Goal: Task Accomplishment & Management: Use online tool/utility

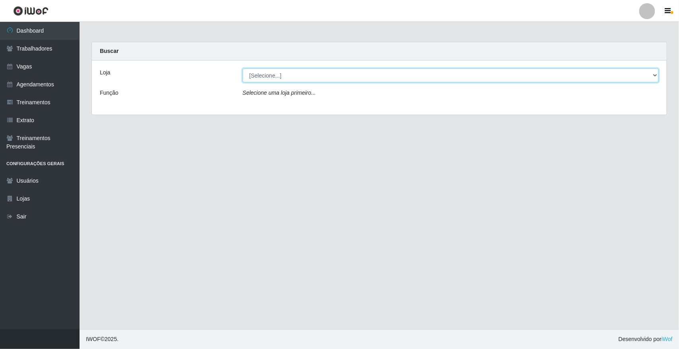
click at [653, 75] on select "[Selecione...] [GEOGRAPHIC_DATA]" at bounding box center [451, 75] width 416 height 14
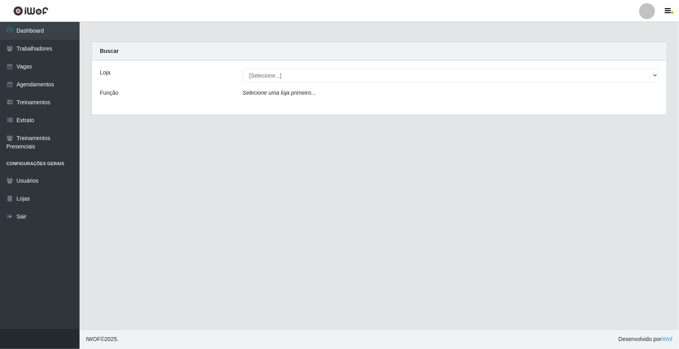
click at [640, 108] on div "Loja [Selecione...] Nova República - Pajuçara Função Selecione uma loja primeir…" at bounding box center [379, 88] width 575 height 54
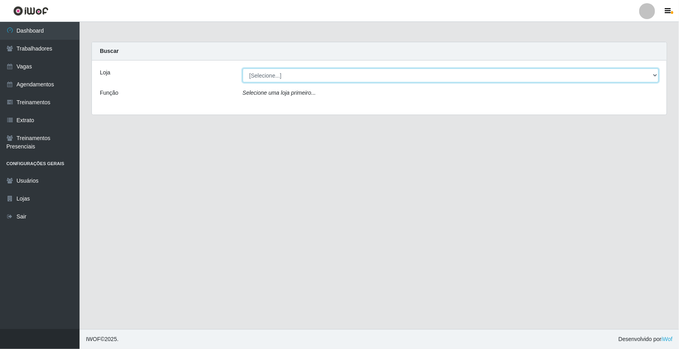
click at [653, 73] on select "[Selecione...] [GEOGRAPHIC_DATA]" at bounding box center [451, 75] width 416 height 14
select select "65"
click at [243, 68] on select "[Selecione...] [GEOGRAPHIC_DATA]" at bounding box center [451, 75] width 416 height 14
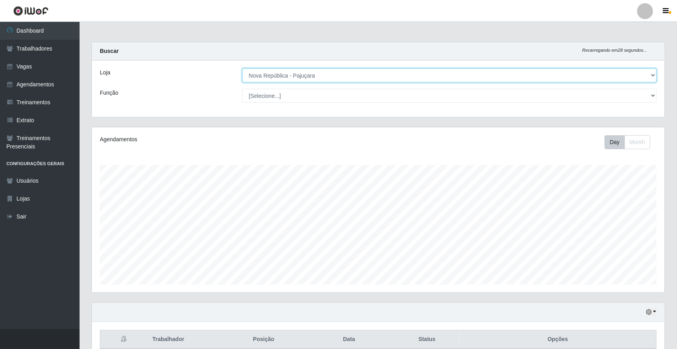
scroll to position [166, 573]
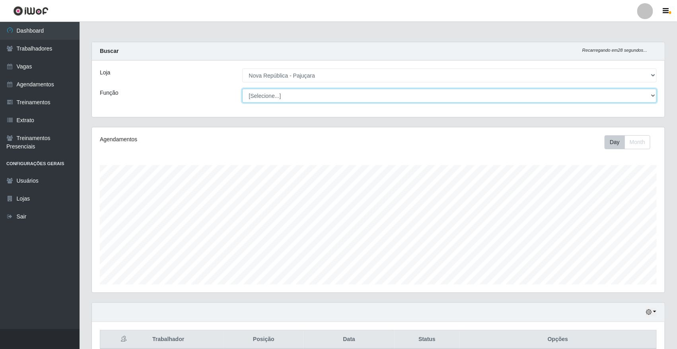
click at [652, 95] on select "[Selecione...] Balconista Operador de Caixa Repositor" at bounding box center [449, 96] width 415 height 14
select select "22"
click at [242, 89] on select "[Selecione...] Balconista Operador de Caixa Repositor" at bounding box center [449, 96] width 415 height 14
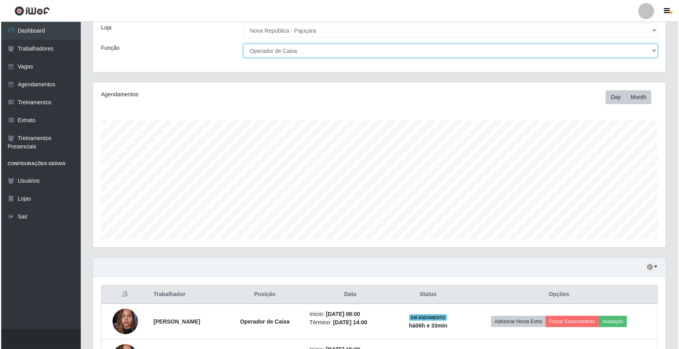
scroll to position [145, 0]
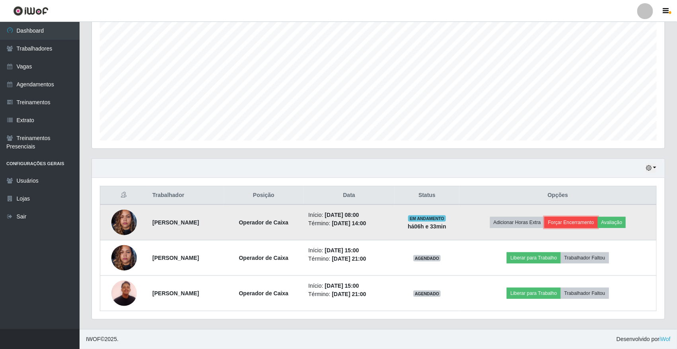
click at [576, 221] on button "Forçar Encerramento" at bounding box center [571, 222] width 53 height 11
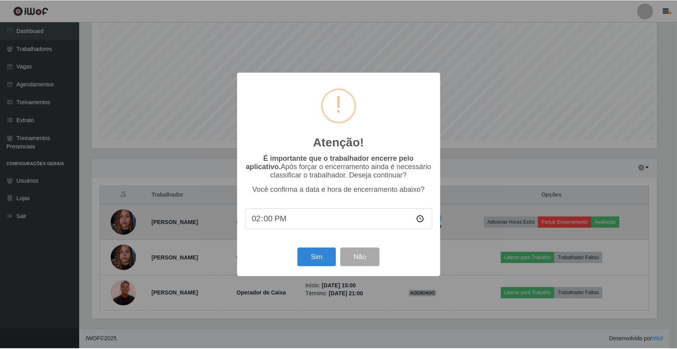
scroll to position [166, 568]
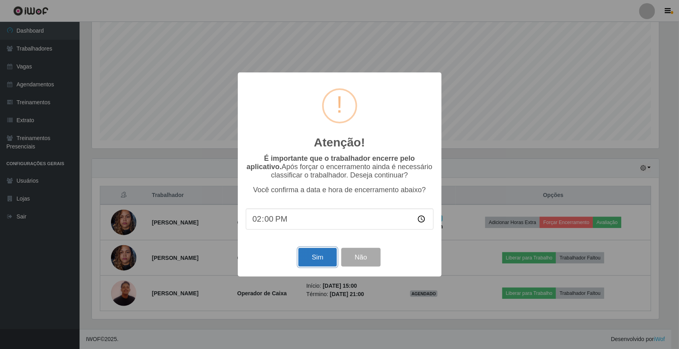
click at [321, 260] on button "Sim" at bounding box center [318, 257] width 39 height 19
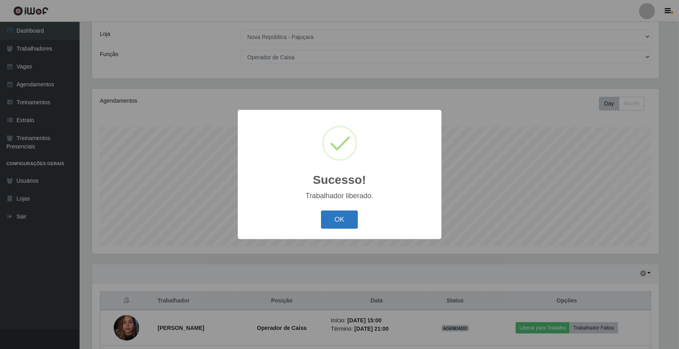
click at [346, 216] on button "OK" at bounding box center [339, 220] width 37 height 19
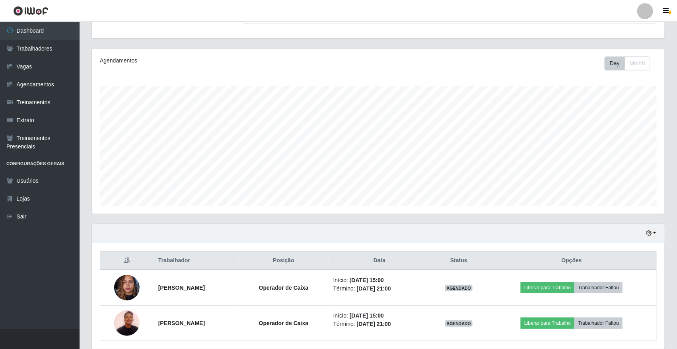
scroll to position [109, 0]
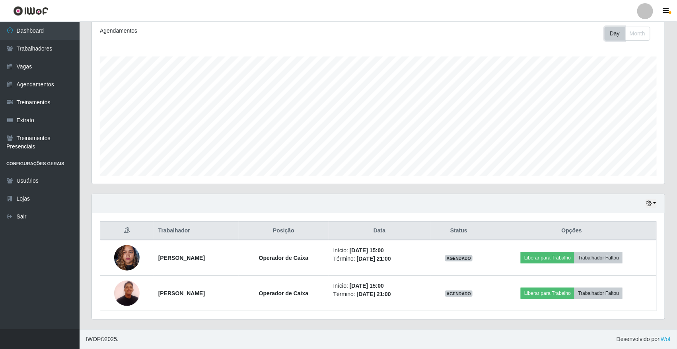
click at [618, 32] on button "Day" at bounding box center [615, 34] width 20 height 14
